Goal: Information Seeking & Learning: Check status

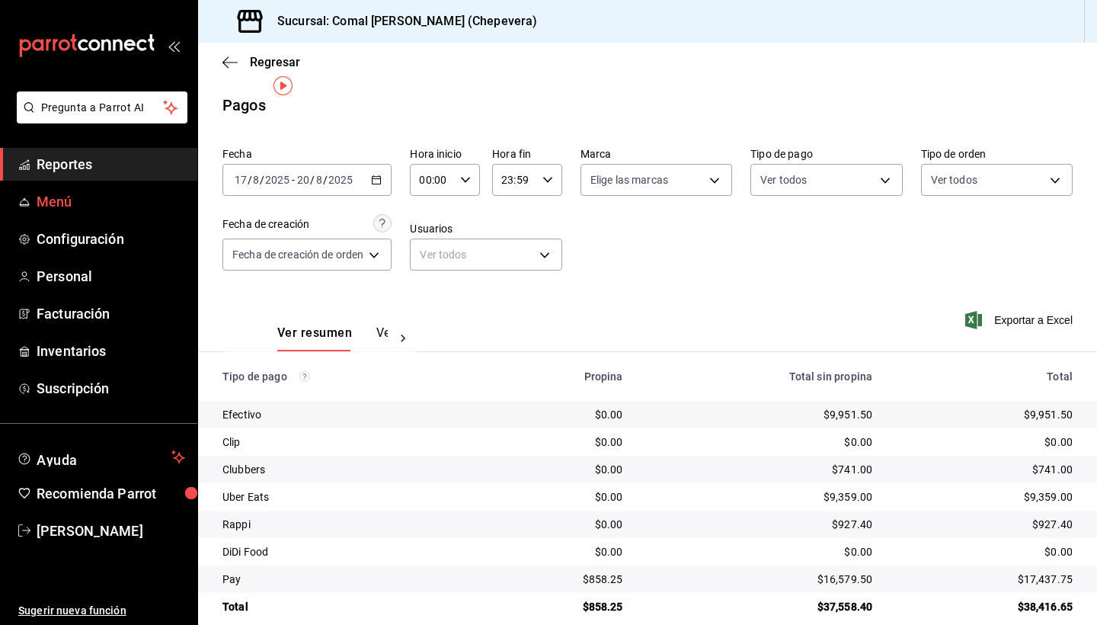
scroll to position [20, 0]
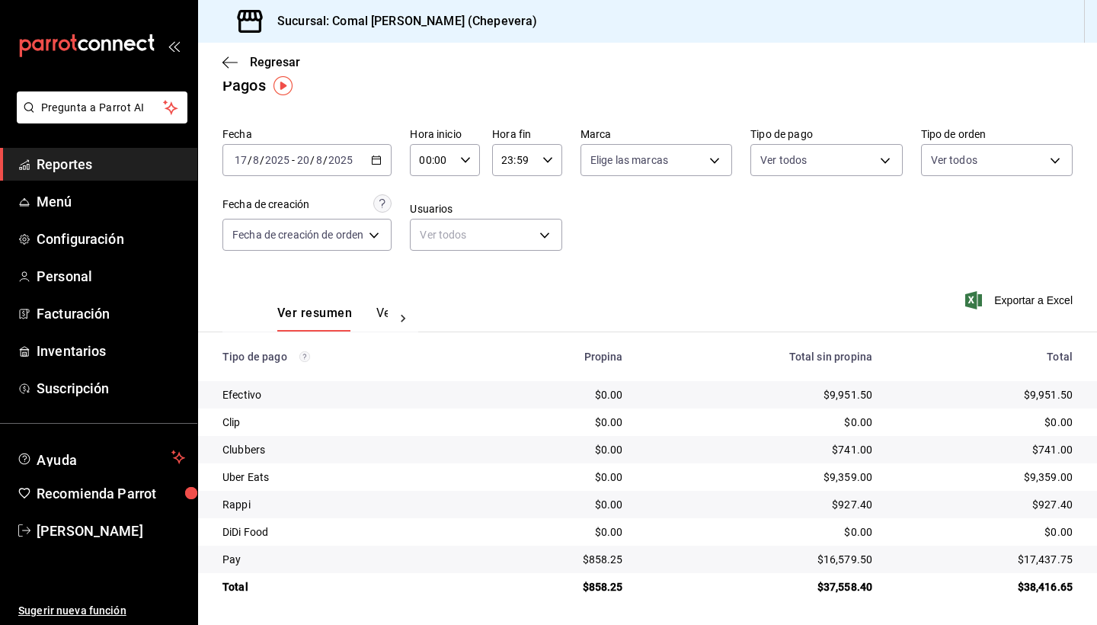
click at [104, 161] on span "Reportes" at bounding box center [111, 164] width 149 height 21
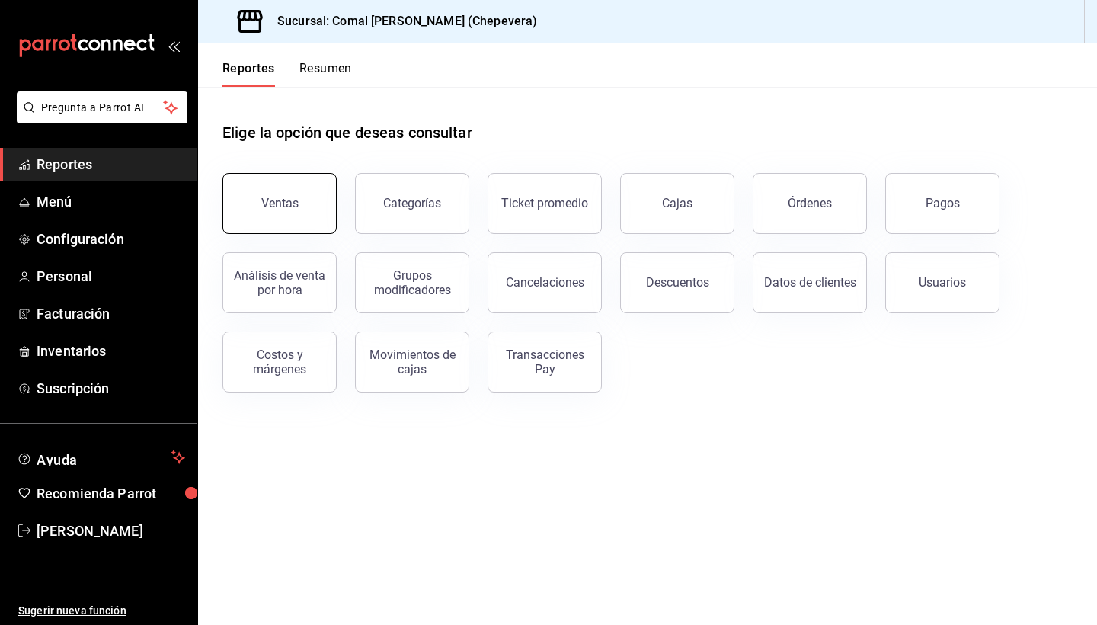
click at [302, 190] on button "Ventas" at bounding box center [279, 203] width 114 height 61
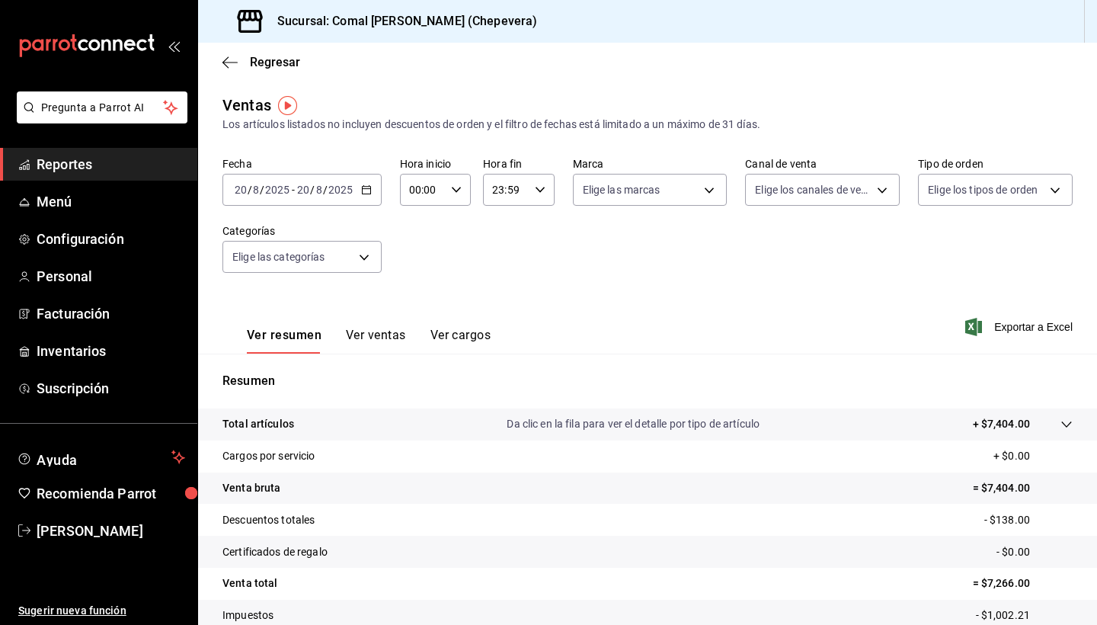
click at [97, 158] on span "Reportes" at bounding box center [111, 164] width 149 height 21
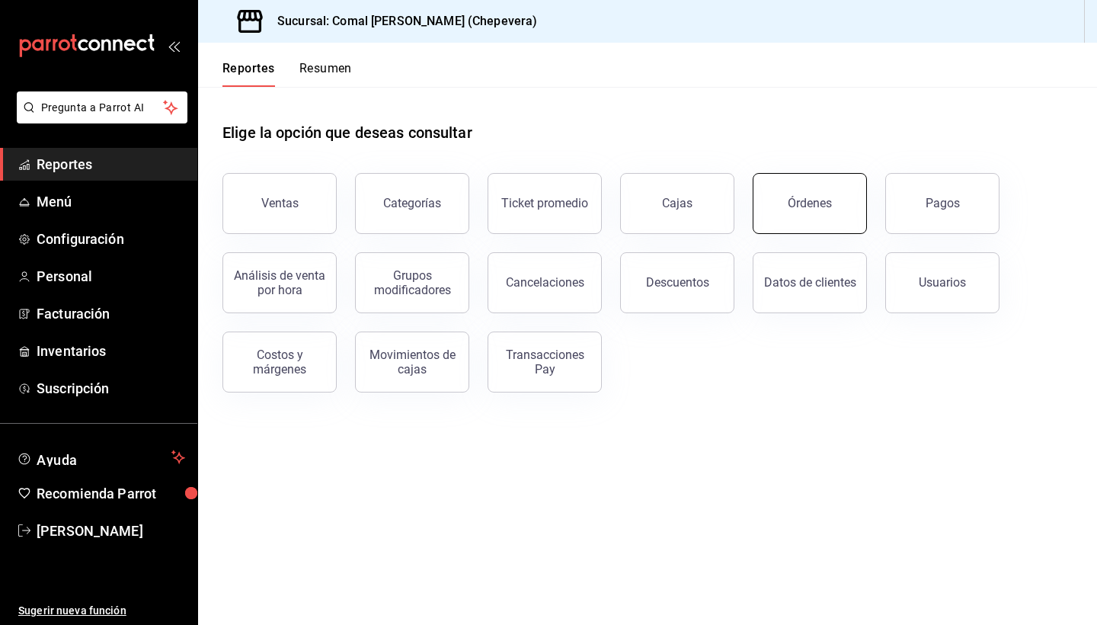
click at [816, 206] on div "Órdenes" at bounding box center [810, 203] width 44 height 14
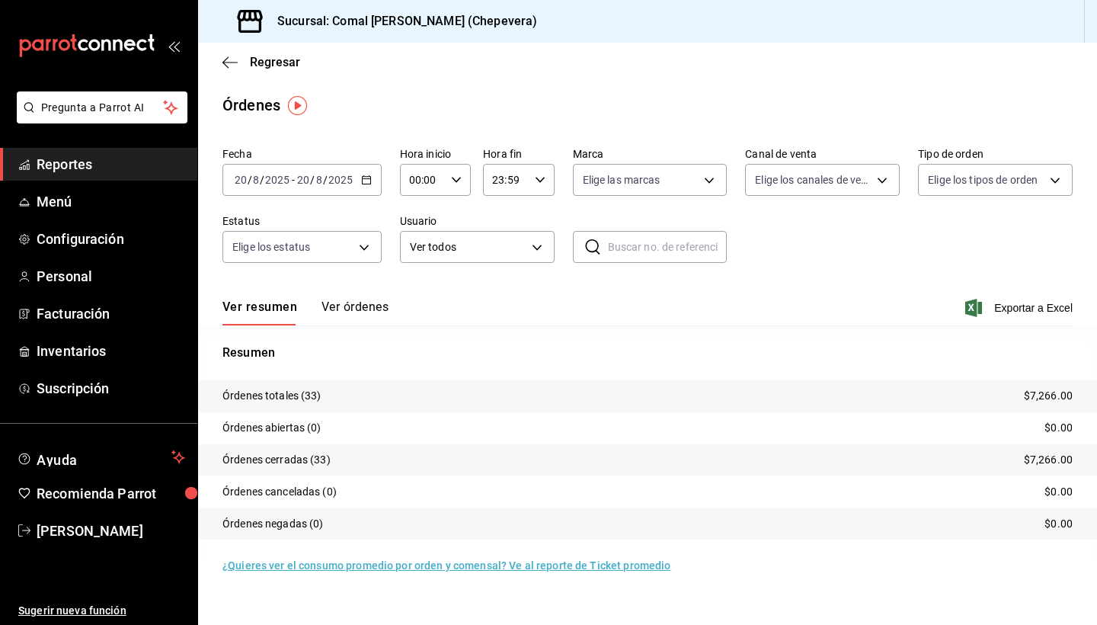
click at [474, 399] on tr "Órdenes totales (33) $7,266.00" at bounding box center [647, 396] width 899 height 32
click at [668, 178] on body "Pregunta a Parrot AI Reportes Menú Configuración Personal Facturación Inventari…" at bounding box center [548, 312] width 1097 height 625
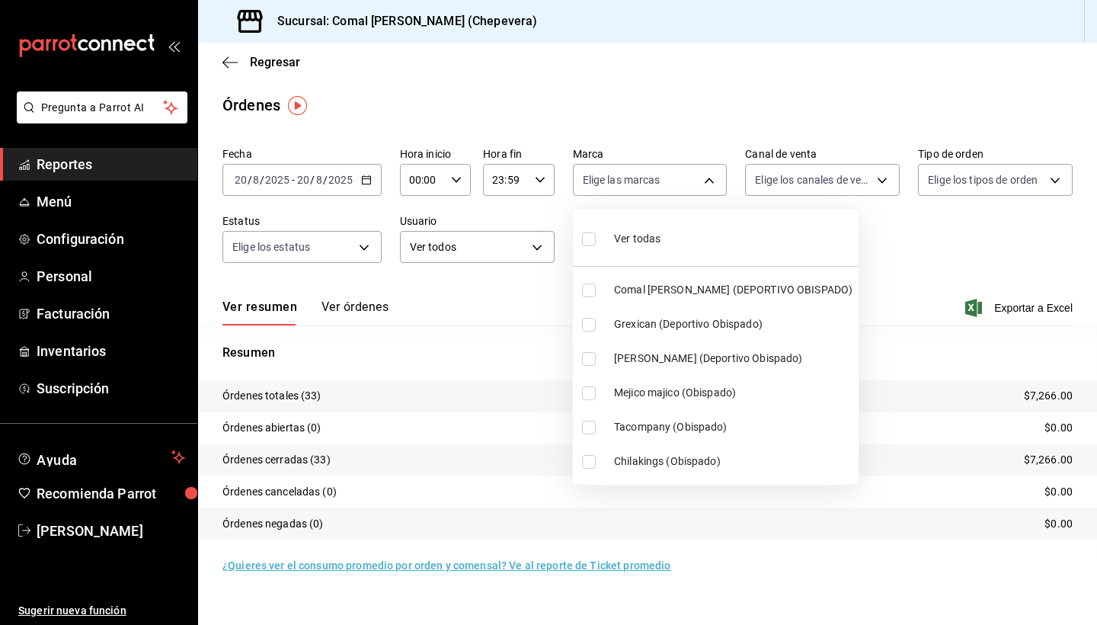
click at [593, 465] on input "checkbox" at bounding box center [589, 462] width 14 height 14
checkbox input "true"
type input "24483fc2-be66-4758-875f-e7ec48d52cc9"
click at [941, 261] on div at bounding box center [548, 312] width 1097 height 625
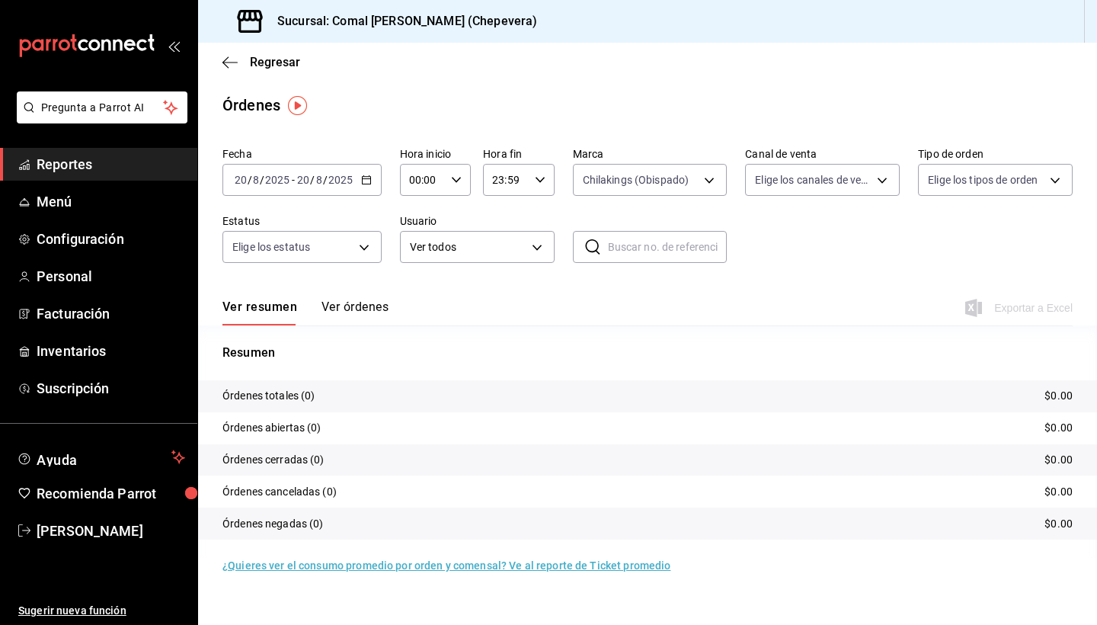
click at [361, 181] on icon "button" at bounding box center [366, 179] width 11 height 11
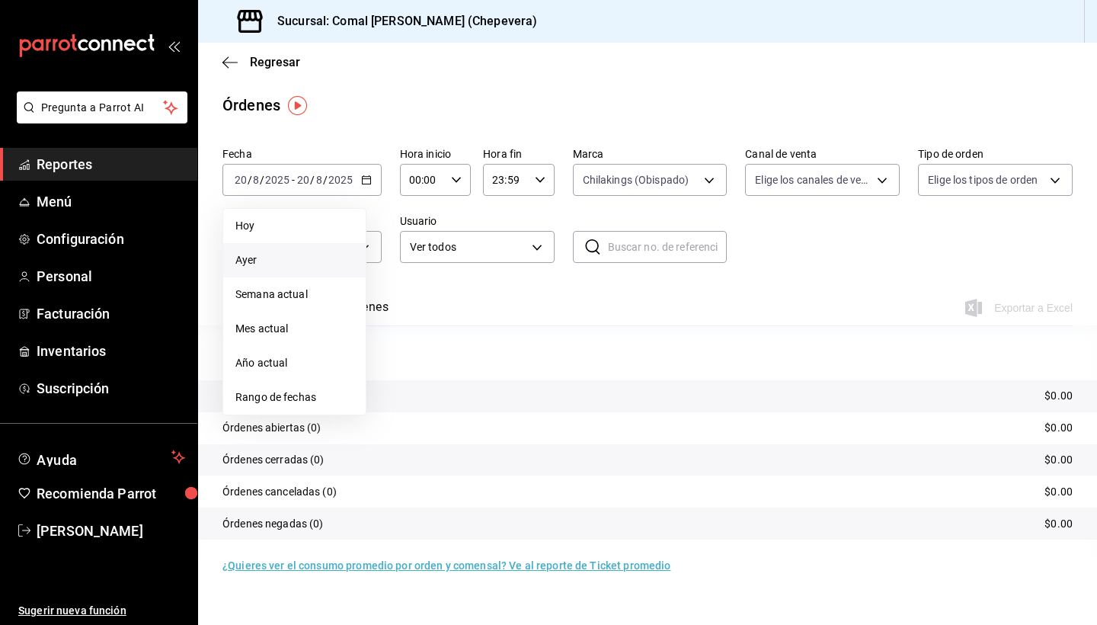
click at [257, 260] on span "Ayer" at bounding box center [294, 260] width 118 height 16
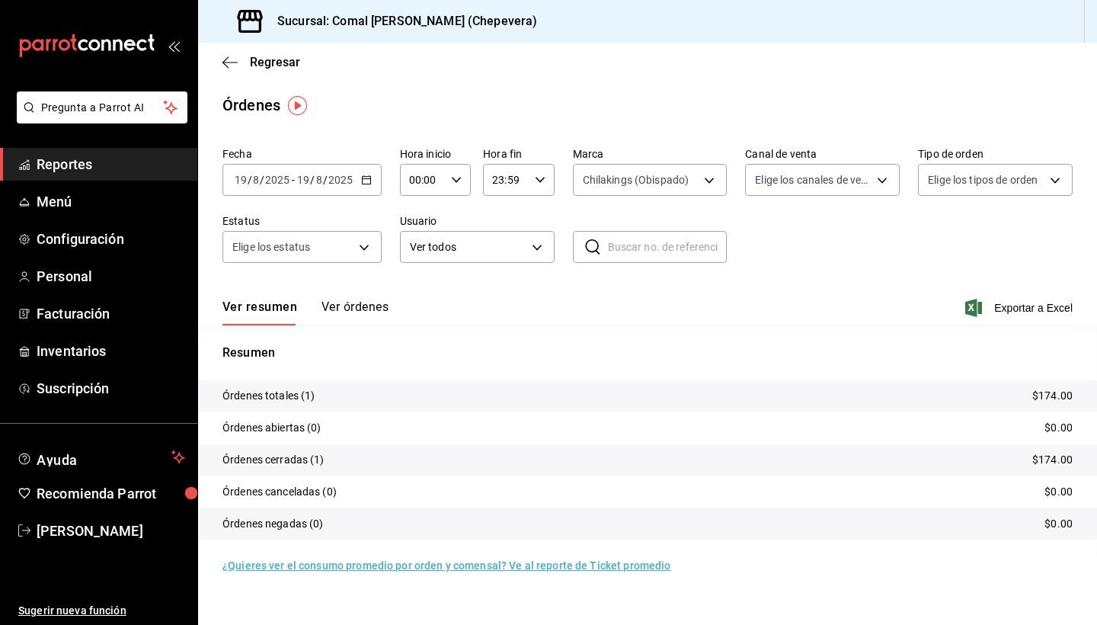
click at [300, 398] on p "Órdenes totales (1)" at bounding box center [268, 396] width 93 height 16
click at [326, 459] on tr "Órdenes cerradas (1) $174.00" at bounding box center [647, 460] width 899 height 32
click at [1049, 388] on p "$174.00" at bounding box center [1052, 396] width 40 height 16
click at [292, 394] on p "Órdenes totales (1)" at bounding box center [268, 396] width 93 height 16
click at [64, 157] on span "Reportes" at bounding box center [111, 164] width 149 height 21
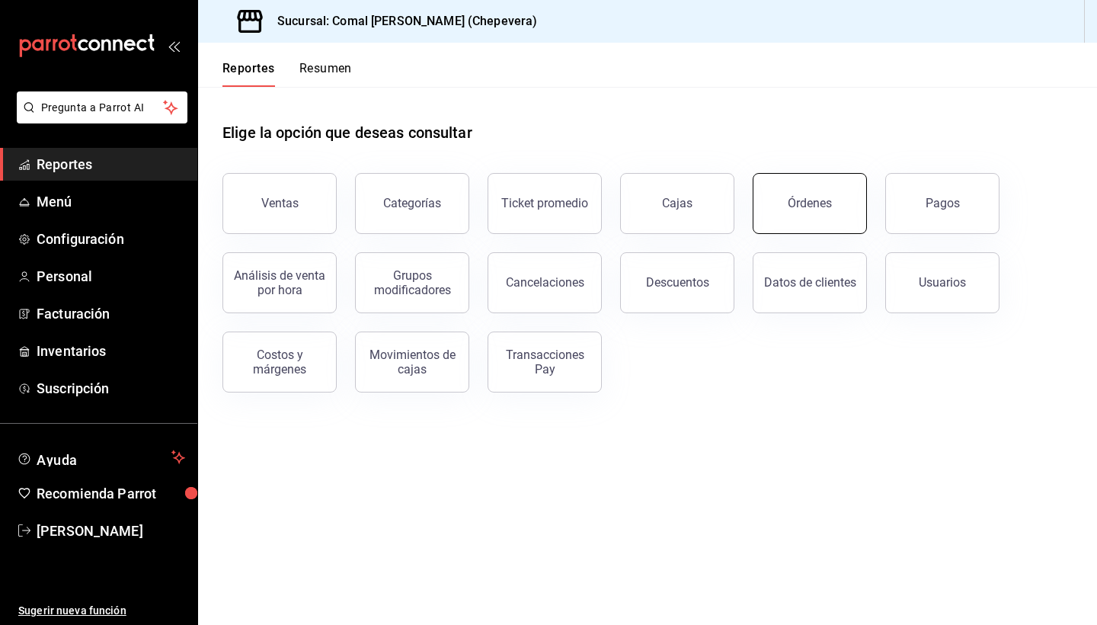
click at [800, 196] on button "Órdenes" at bounding box center [809, 203] width 114 height 61
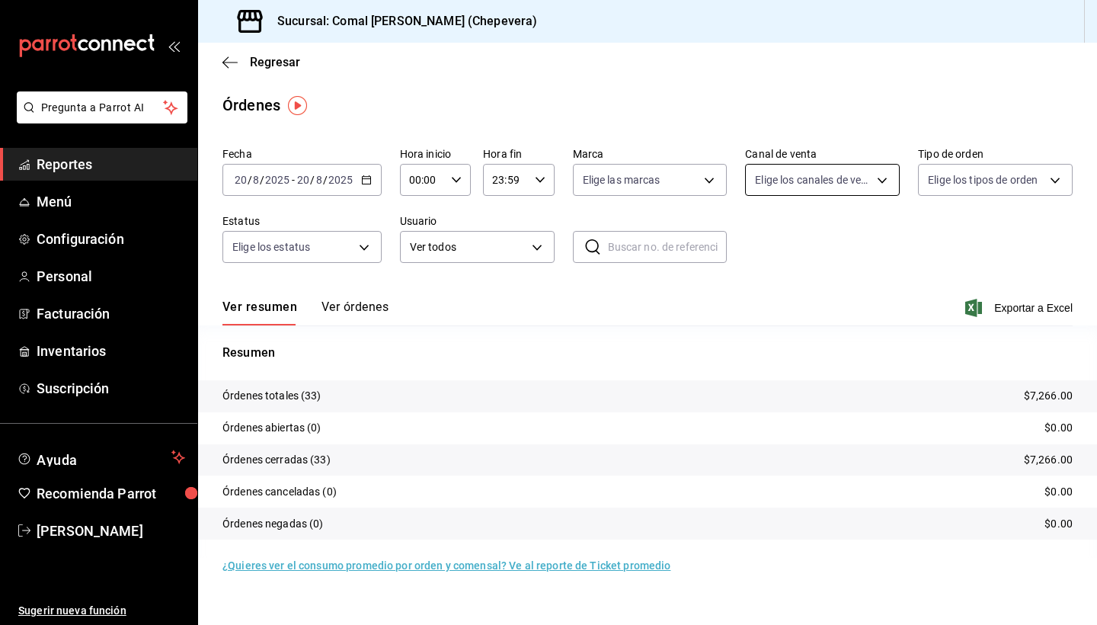
click at [832, 176] on body "Pregunta a Parrot AI Reportes Menú Configuración Personal Facturación Inventari…" at bounding box center [548, 312] width 1097 height 625
click at [682, 175] on div at bounding box center [548, 312] width 1097 height 625
click at [682, 175] on body "Pregunta a Parrot AI Reportes Menú Configuración Personal Facturación Inventari…" at bounding box center [548, 312] width 1097 height 625
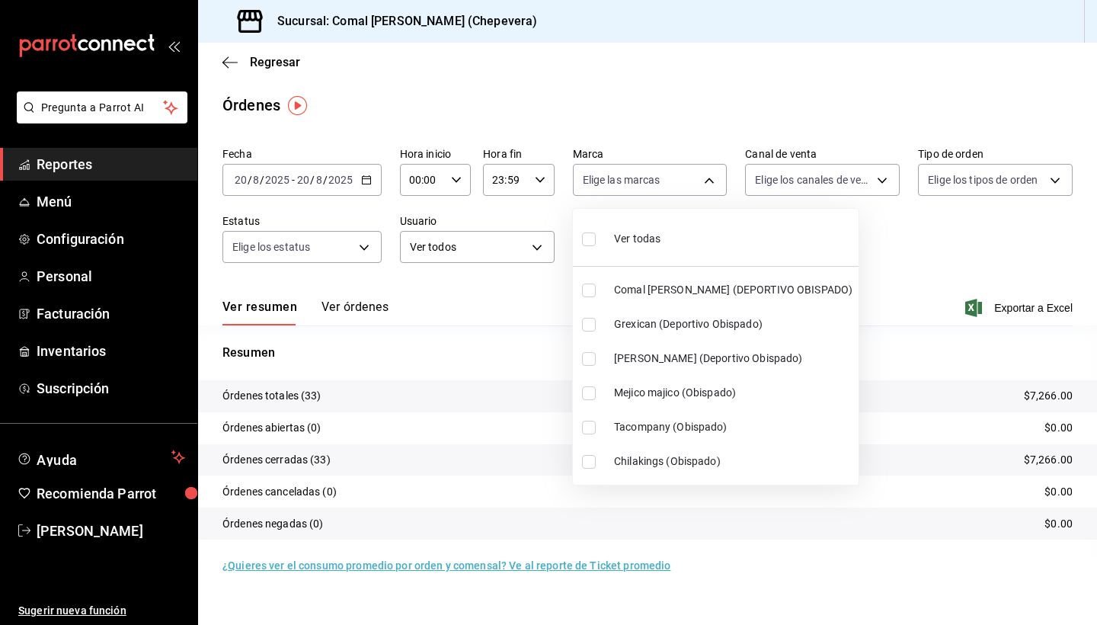
click at [626, 455] on span "Chilakings (Obispado)" at bounding box center [733, 461] width 238 height 16
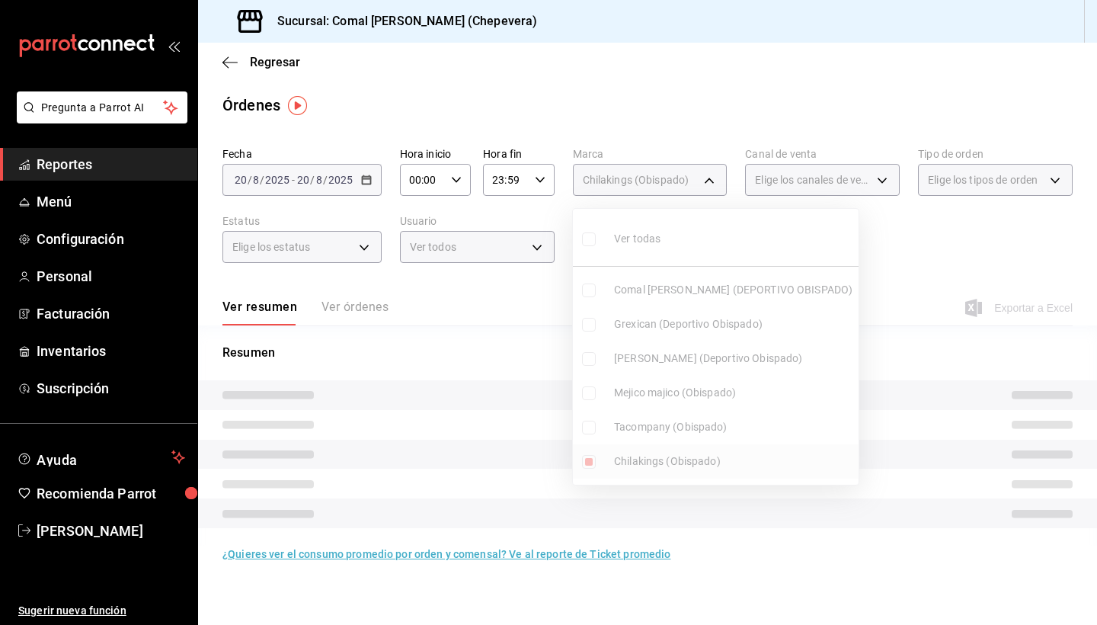
type input "24483fc2-be66-4758-875f-e7ec48d52cc9"
checkbox input "true"
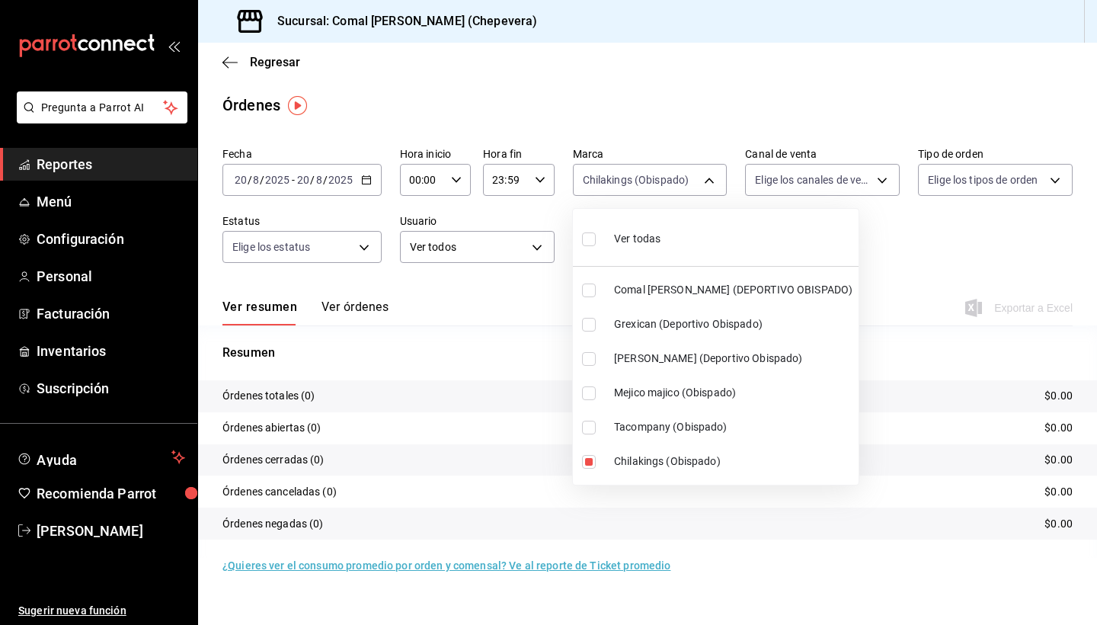
click at [405, 342] on div at bounding box center [548, 312] width 1097 height 625
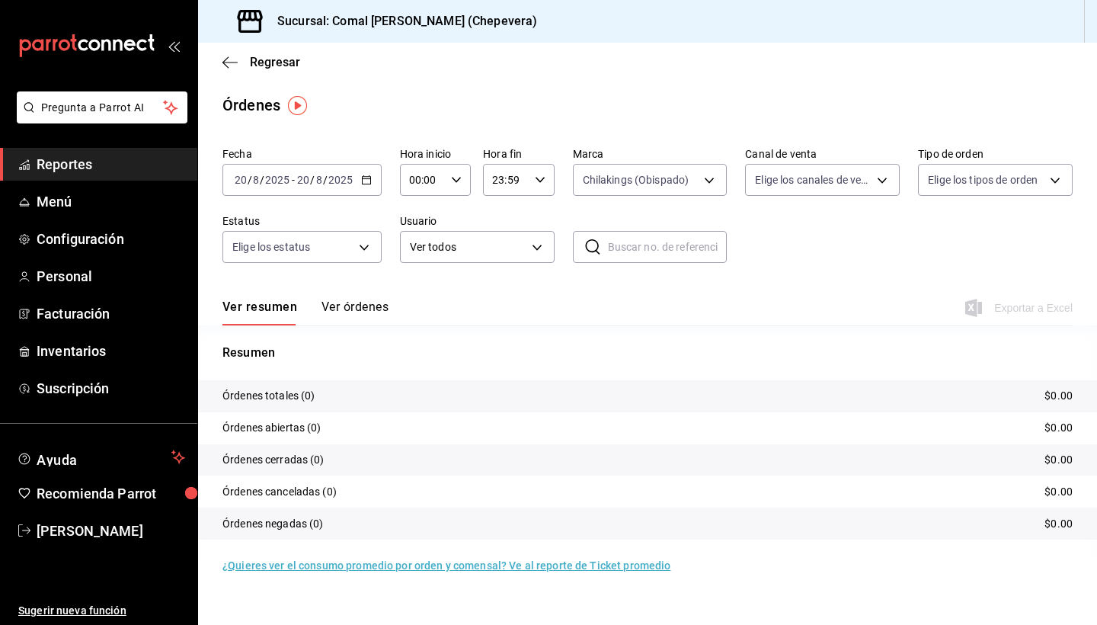
click at [369, 187] on div "[DATE] [DATE] - [DATE] [DATE]" at bounding box center [301, 180] width 159 height 32
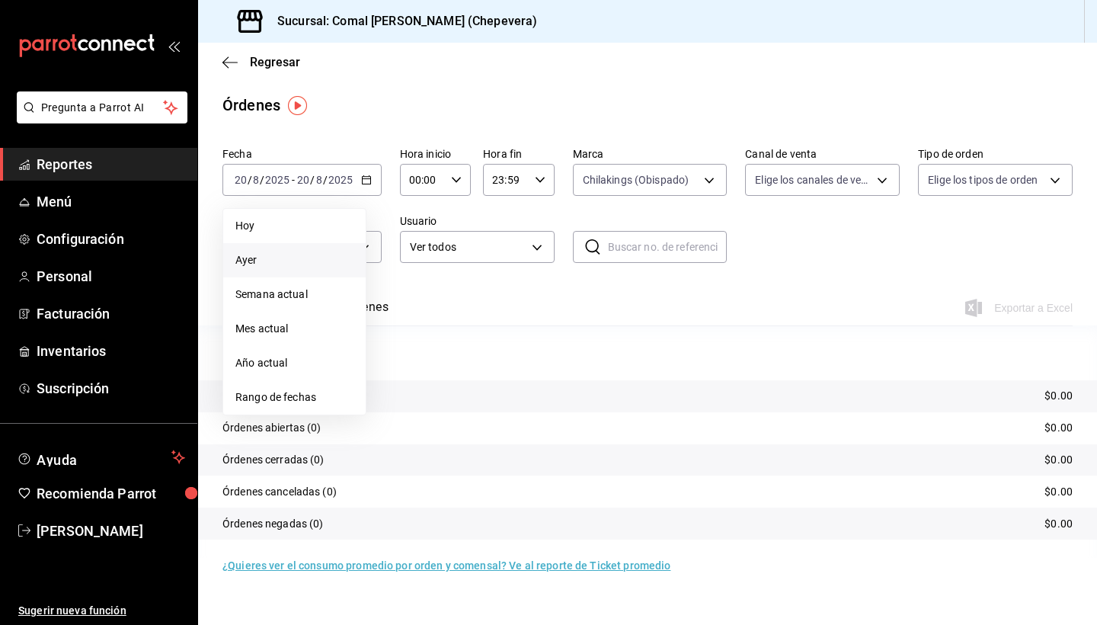
click at [273, 257] on span "Ayer" at bounding box center [294, 260] width 118 height 16
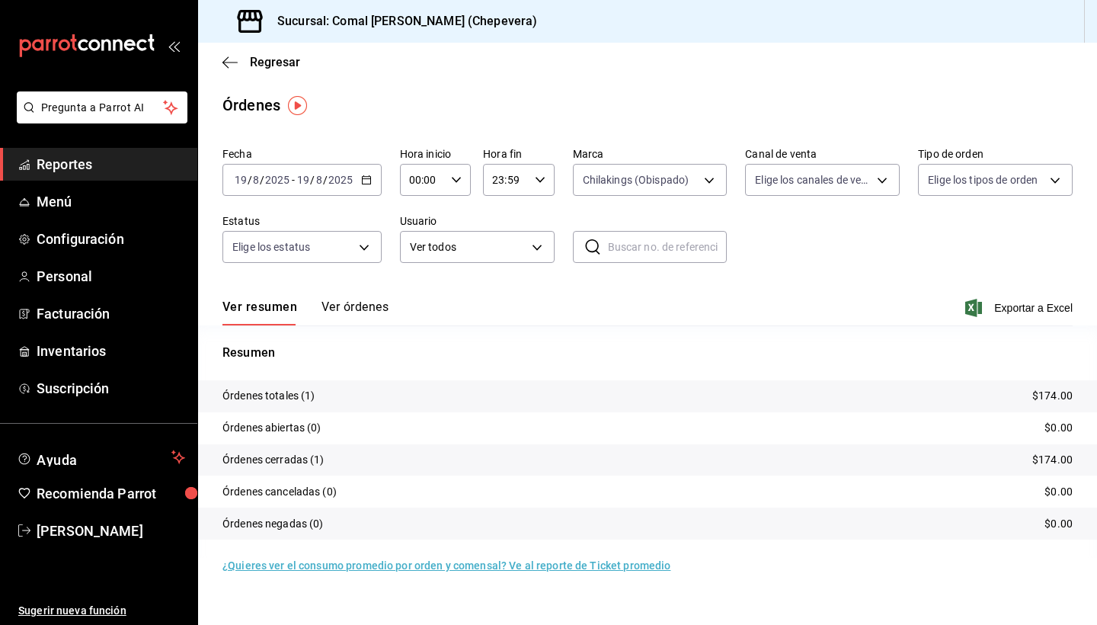
click at [287, 396] on p "Órdenes totales (1)" at bounding box center [268, 396] width 93 height 16
click at [379, 307] on button "Ver órdenes" at bounding box center [354, 312] width 67 height 26
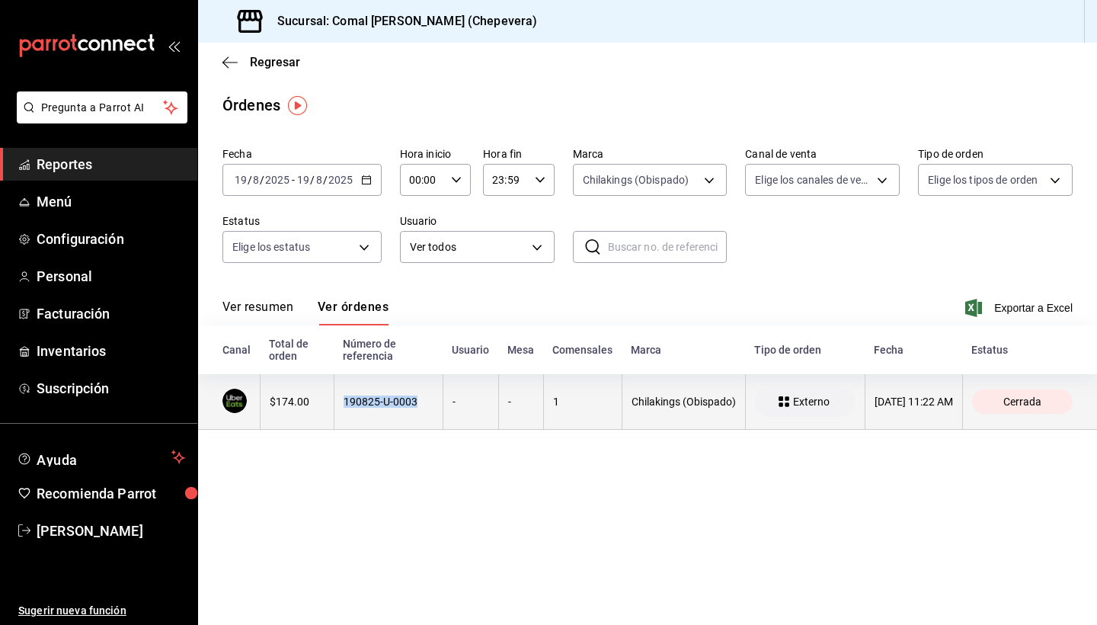
drag, startPoint x: 344, startPoint y: 401, endPoint x: 398, endPoint y: 401, distance: 54.1
click at [398, 401] on div "190825-U-0003" at bounding box center [388, 401] width 90 height 12
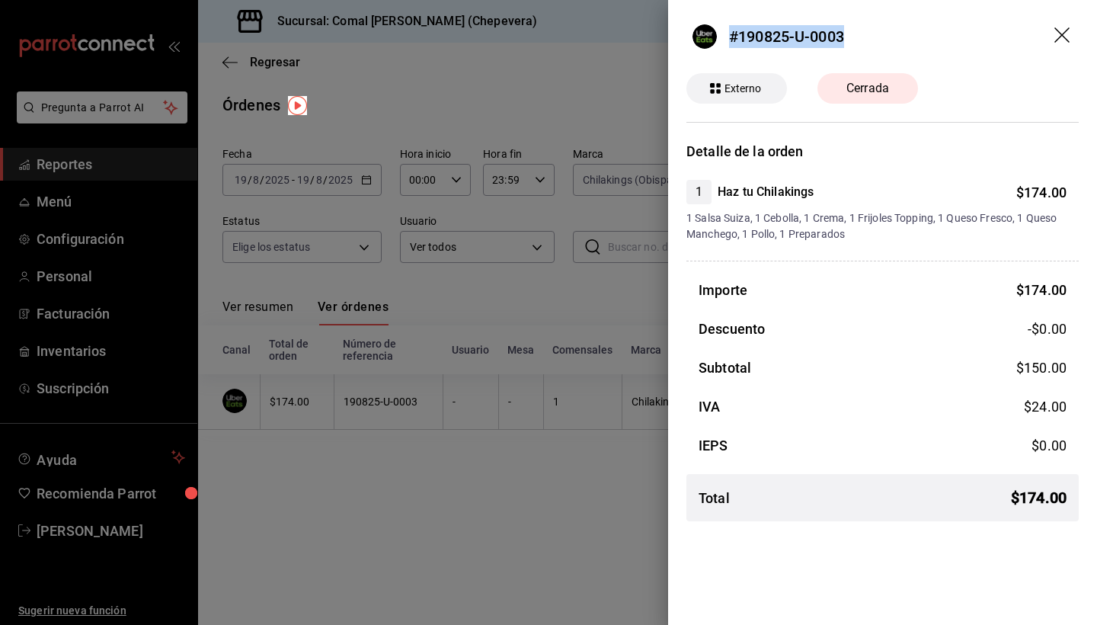
drag, startPoint x: 730, startPoint y: 34, endPoint x: 860, endPoint y: 34, distance: 129.5
click at [860, 34] on header "#190825-U-0003" at bounding box center [882, 36] width 429 height 73
copy div "#190825-U-0003"
click at [544, 539] on div at bounding box center [548, 312] width 1097 height 625
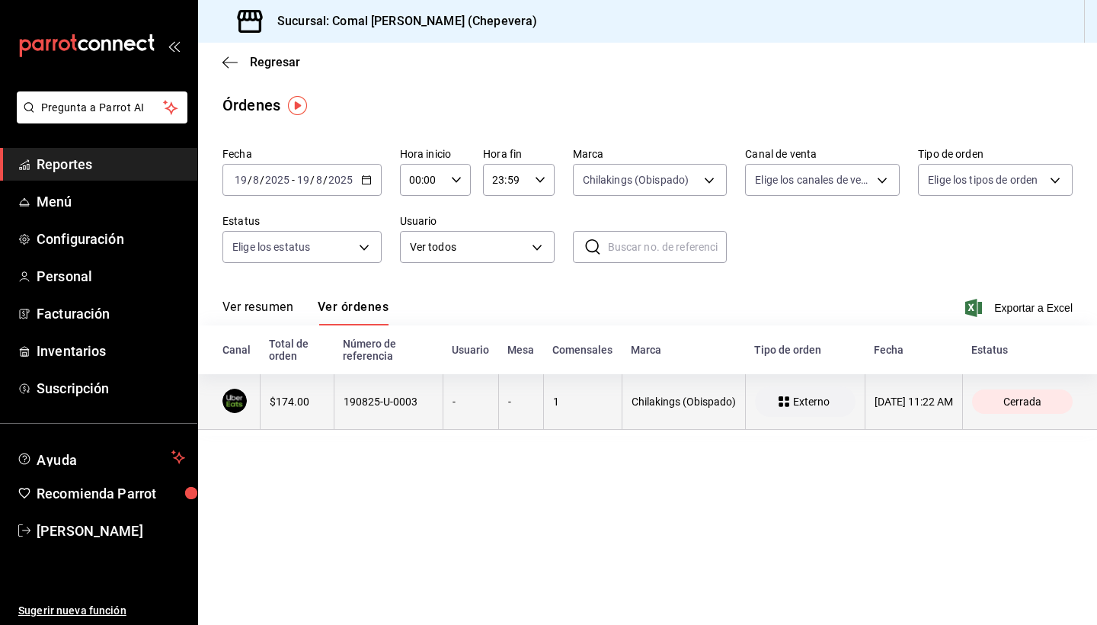
click at [787, 407] on span "Externo" at bounding box center [811, 401] width 49 height 12
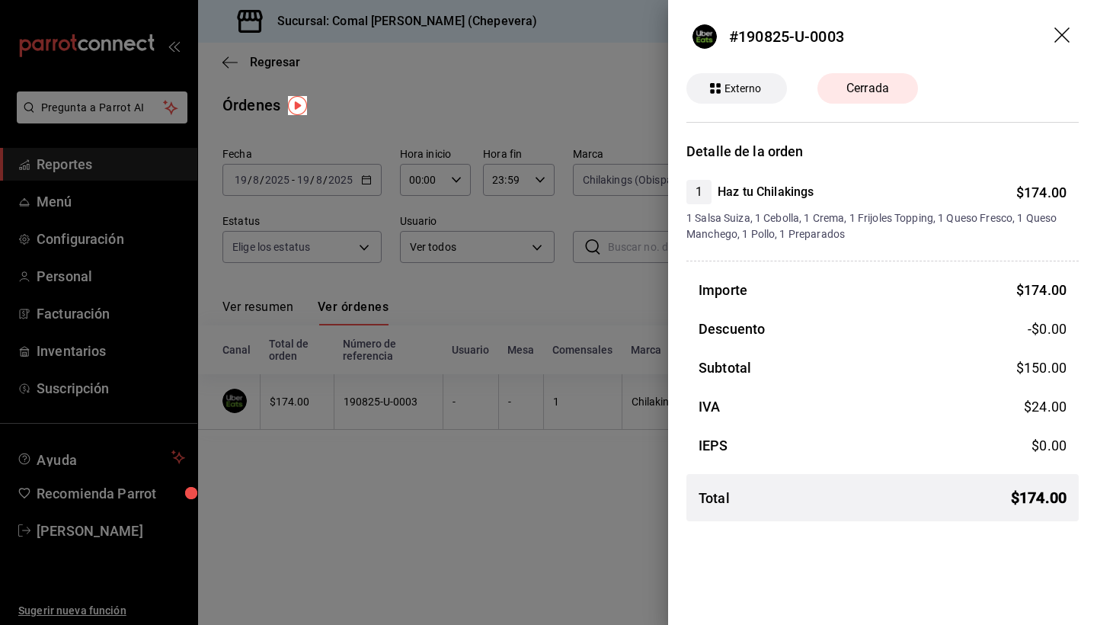
click at [755, 90] on span "Externo" at bounding box center [743, 89] width 50 height 16
click at [1076, 45] on header "#190825-U-0003" at bounding box center [882, 36] width 429 height 73
click at [1072, 42] on icon "drag" at bounding box center [1063, 36] width 18 height 18
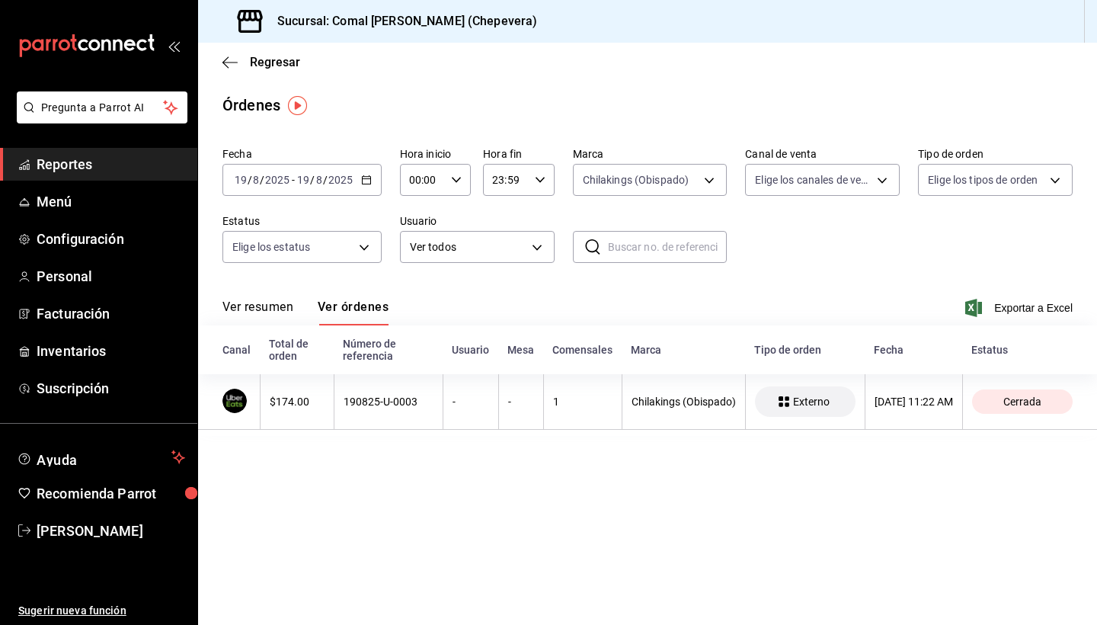
click at [133, 170] on span "Reportes" at bounding box center [111, 164] width 149 height 21
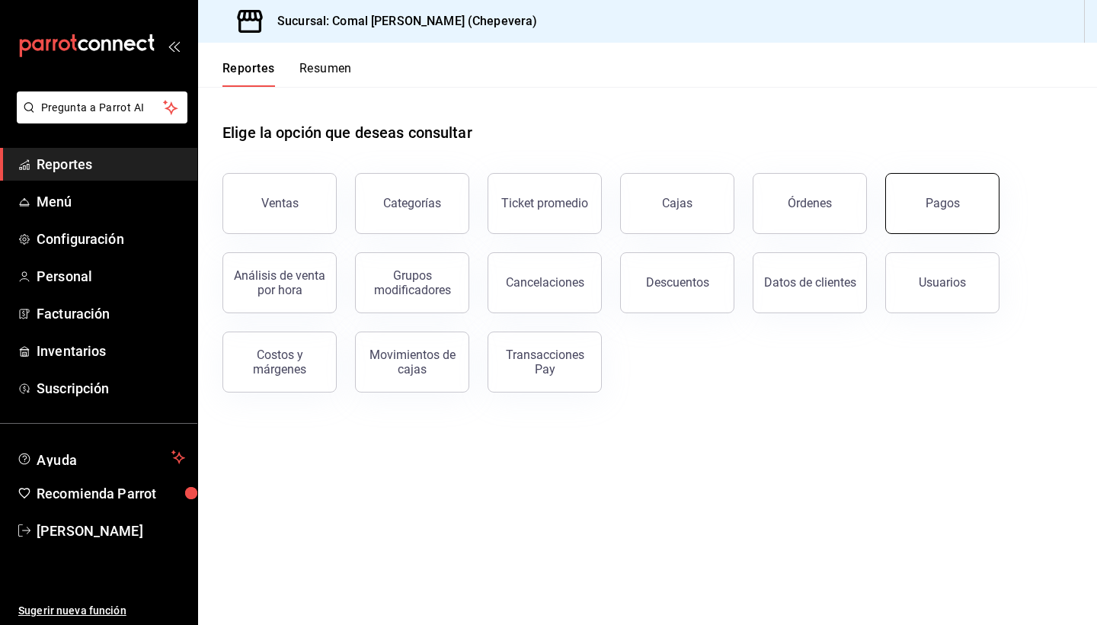
click at [960, 197] on button "Pagos" at bounding box center [942, 203] width 114 height 61
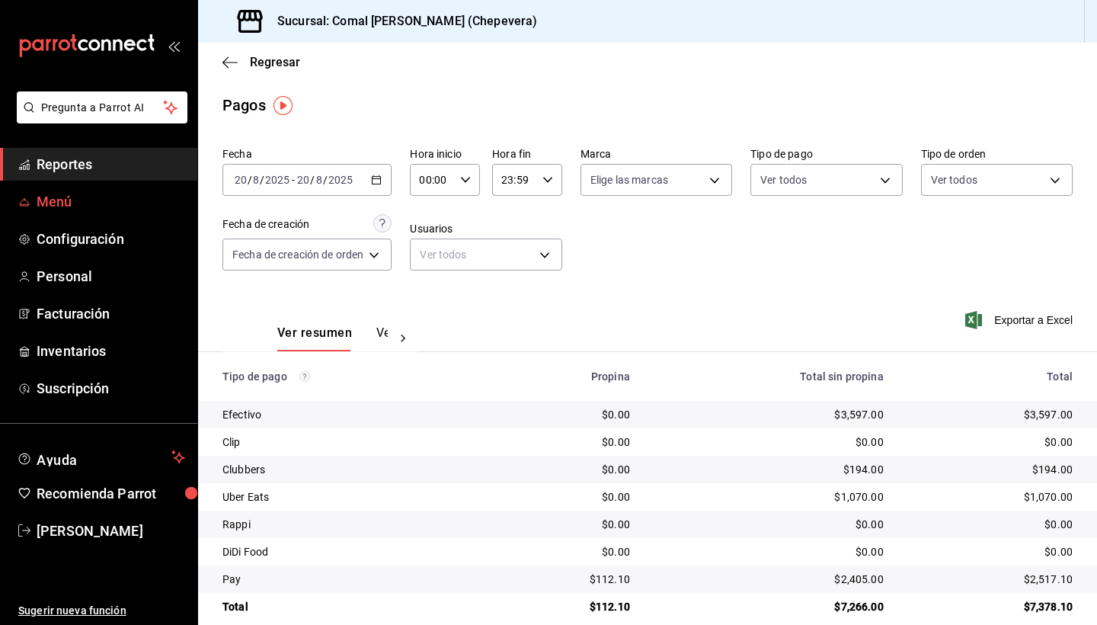
click at [118, 211] on span "Menú" at bounding box center [111, 201] width 149 height 21
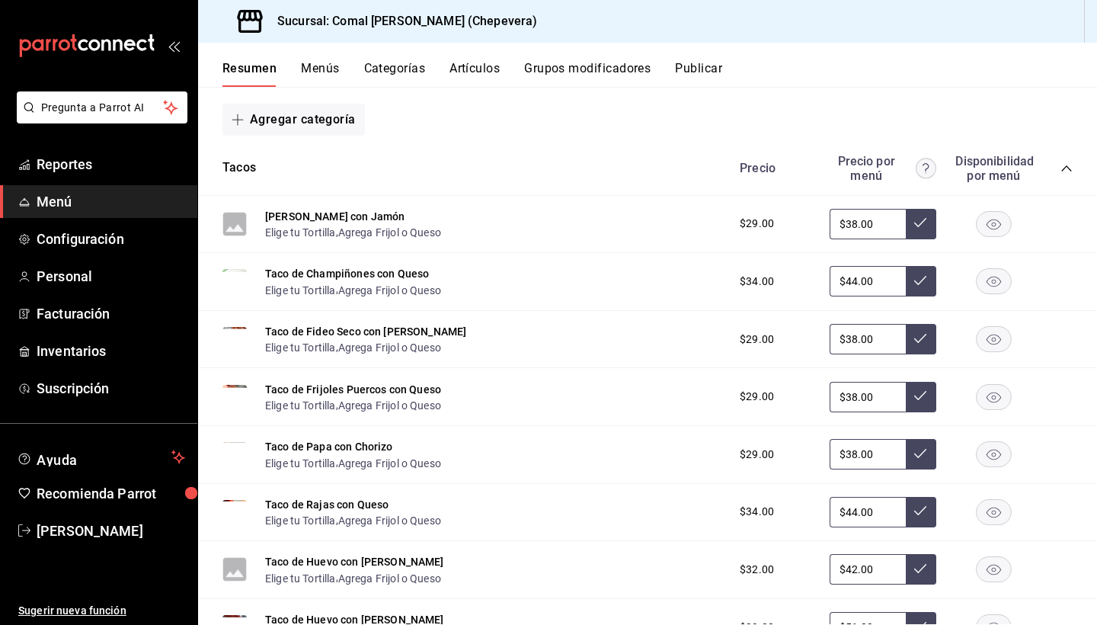
scroll to position [237, 0]
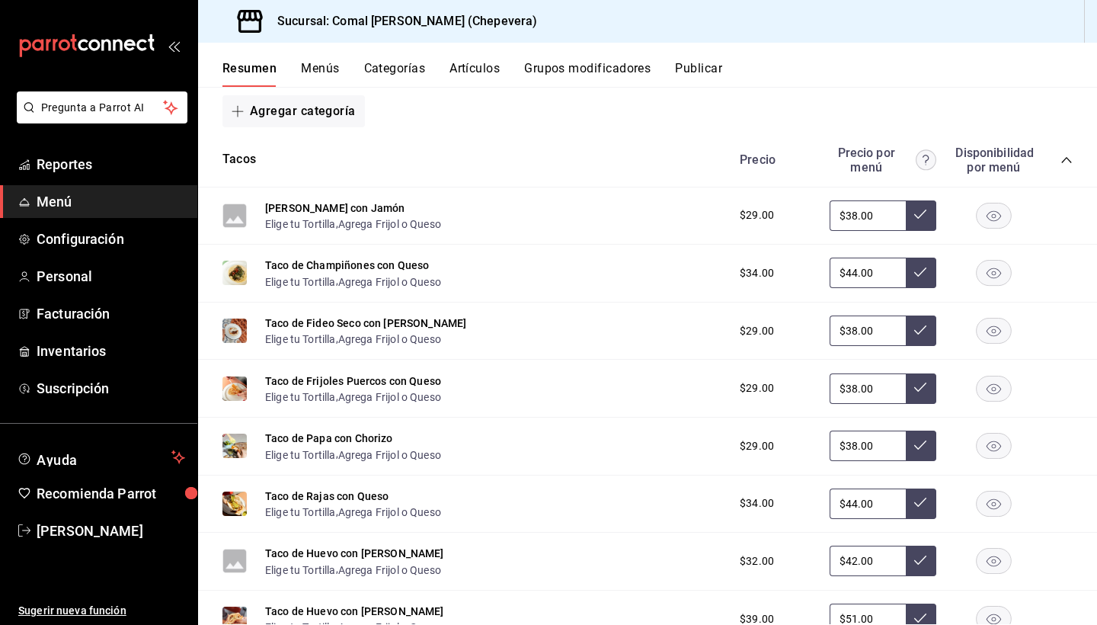
click at [988, 222] on rect "button" at bounding box center [993, 215] width 35 height 25
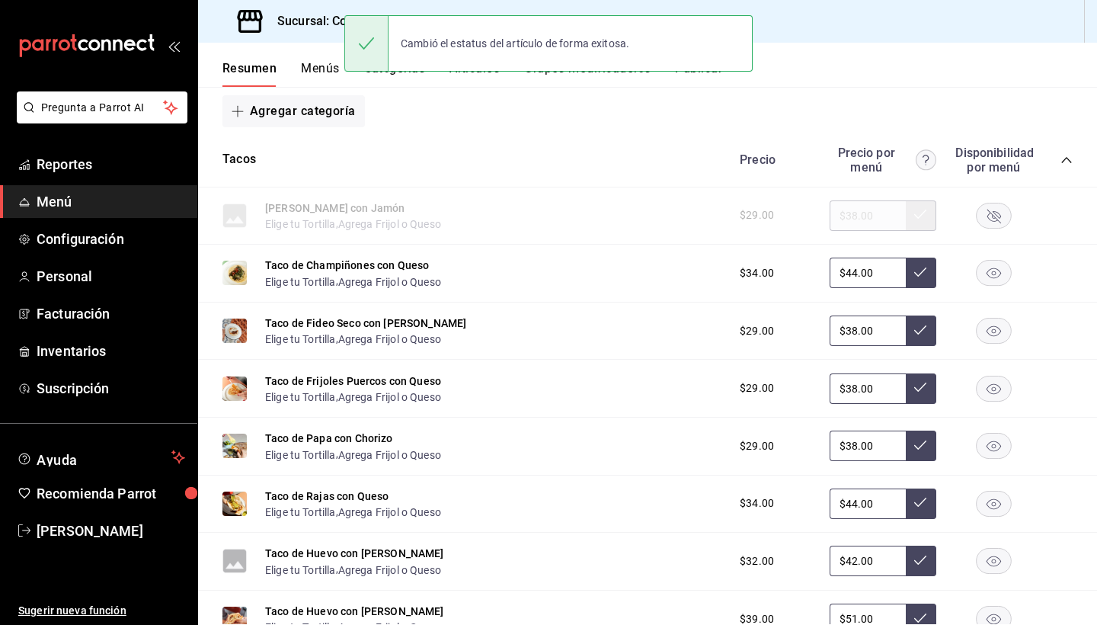
click at [988, 222] on rect "button" at bounding box center [993, 215] width 35 height 25
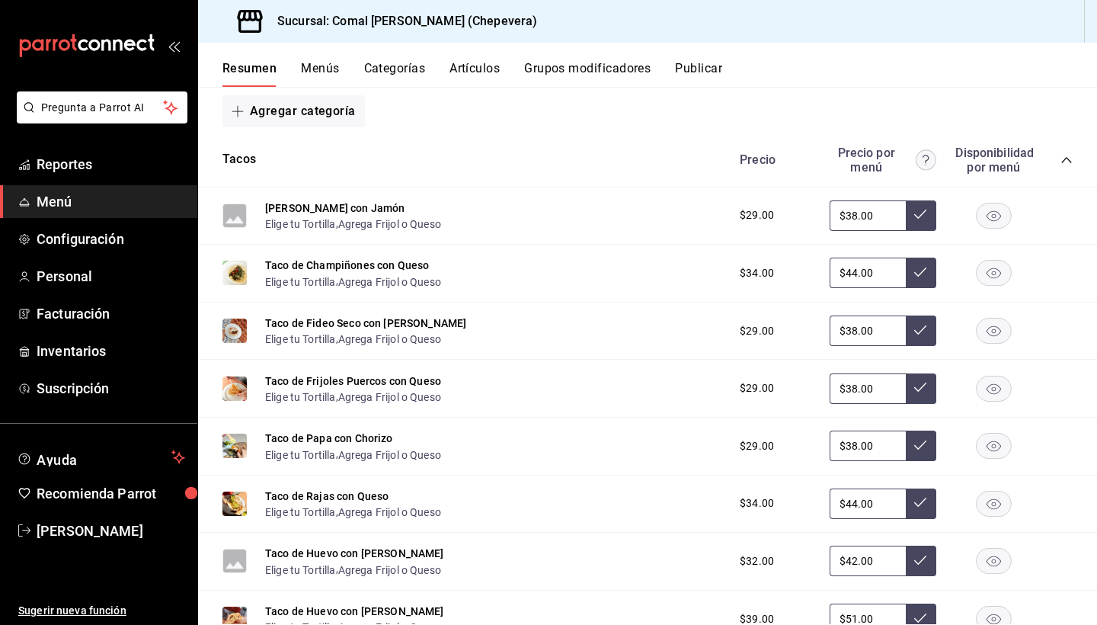
click at [1076, 167] on div "Tacos Precio Precio por menú Disponibilidad por menú" at bounding box center [647, 160] width 899 height 54
click at [1070, 161] on icon "collapse-category-row" at bounding box center [1066, 160] width 10 height 6
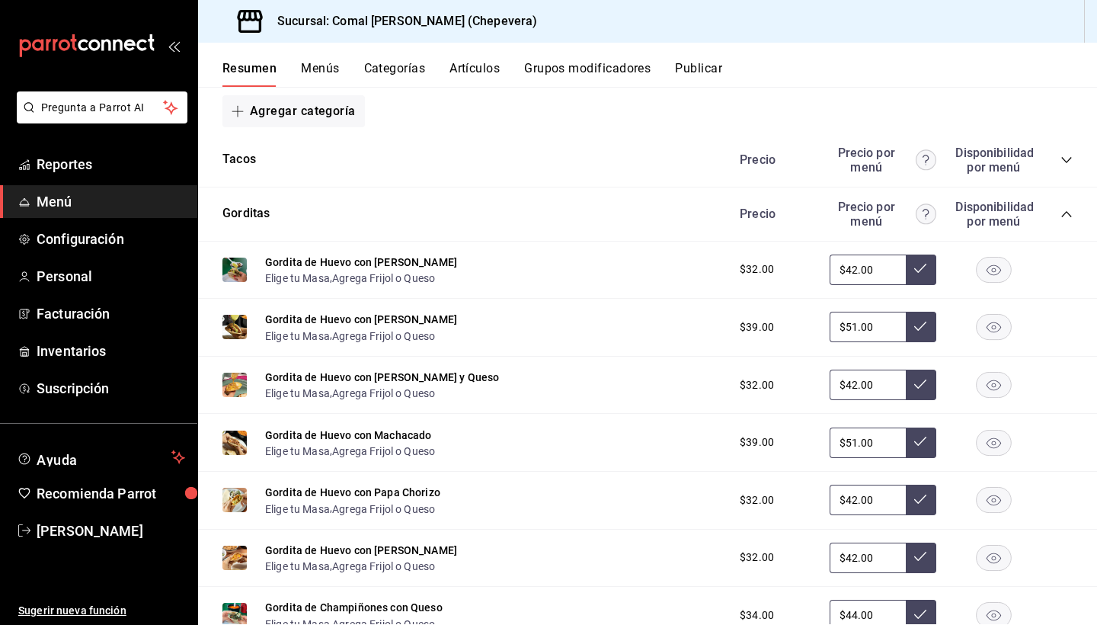
click at [1069, 159] on icon "collapse-category-row" at bounding box center [1066, 160] width 10 height 6
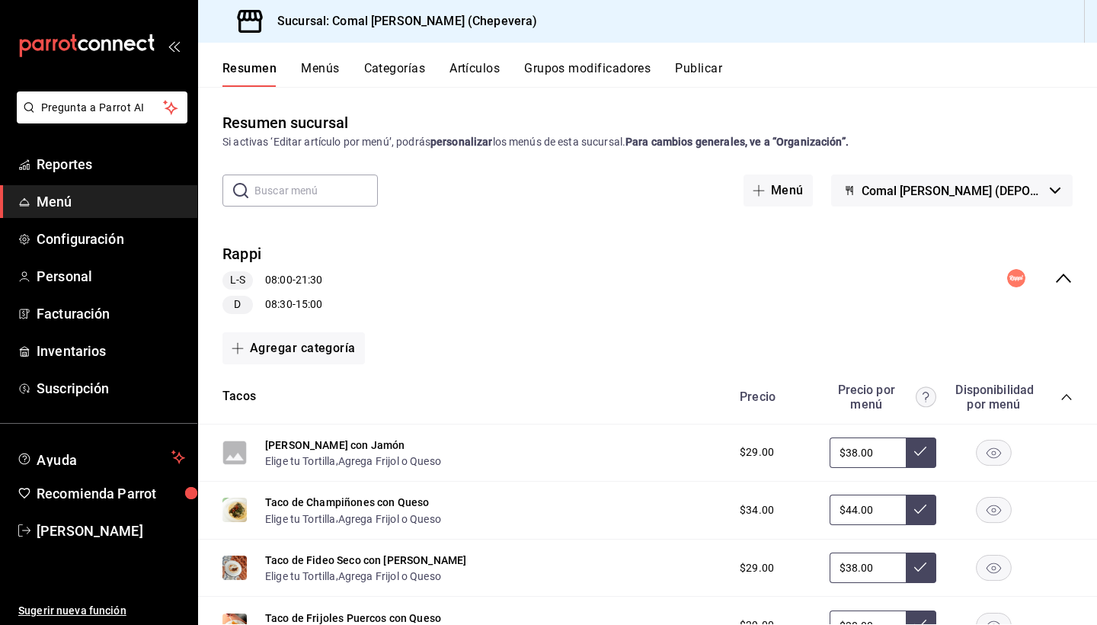
scroll to position [0, 0]
